Goal: Information Seeking & Learning: Learn about a topic

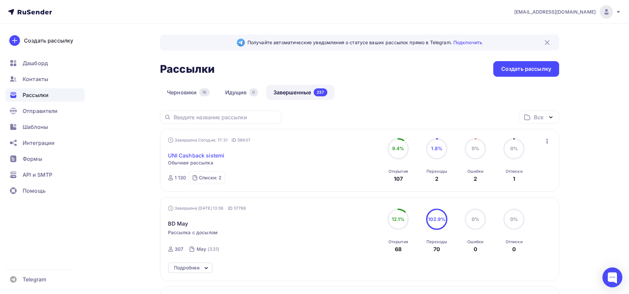
click at [212, 156] on link "UNI Cashback sistemi" at bounding box center [196, 156] width 57 height 8
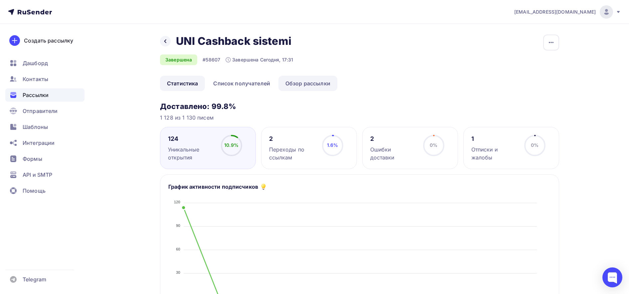
click at [329, 85] on link "Обзор рассылки" at bounding box center [307, 83] width 59 height 15
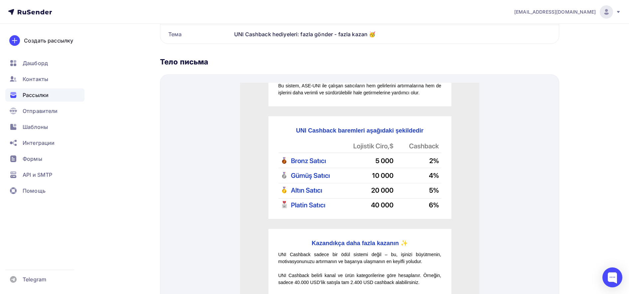
scroll to position [170, 0]
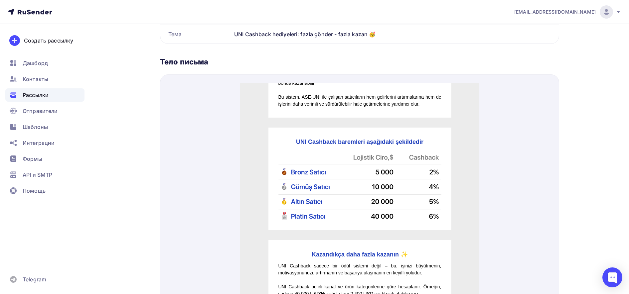
click at [287, 169] on img at bounding box center [359, 178] width 163 height 67
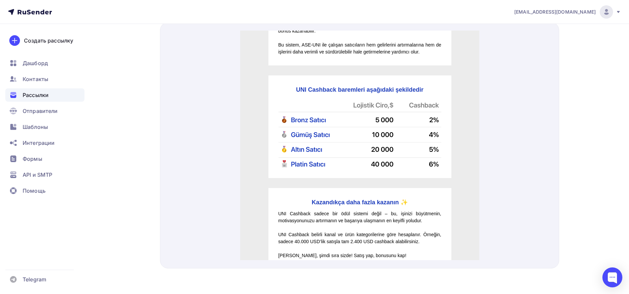
scroll to position [209, 0]
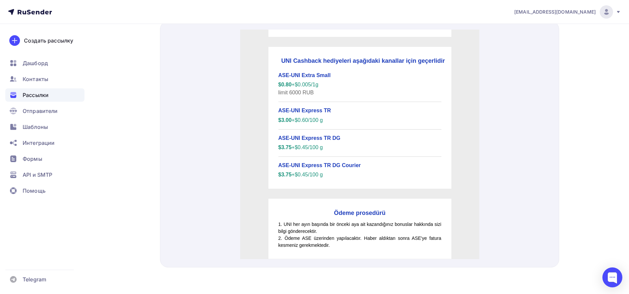
drag, startPoint x: 475, startPoint y: 88, endPoint x: 722, endPoint y: 176, distance: 262.3
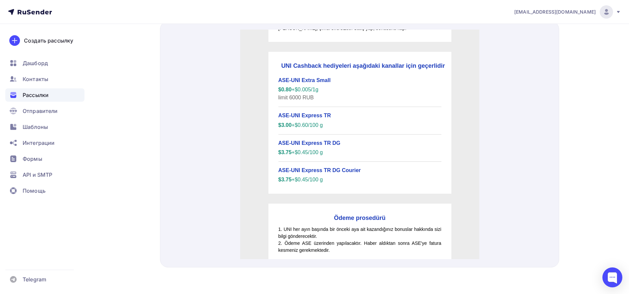
drag, startPoint x: 279, startPoint y: 58, endPoint x: 336, endPoint y: 170, distance: 125.1
click at [336, 170] on div "UNI Cashback hediyeleri aşağıdaki kanallar için geçerlidir ASE-UNI Extra Small …" at bounding box center [359, 115] width 183 height 142
copy div "UNI Cashback hediyeleri aşağıdaki kanallar için geçerlidir ASE-UNI Extra Small …"
